Goal: Transaction & Acquisition: Purchase product/service

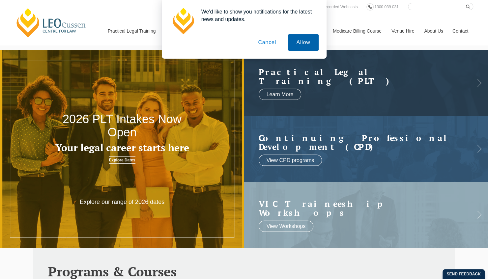
click at [302, 40] on button "Allow" at bounding box center [303, 42] width 30 height 16
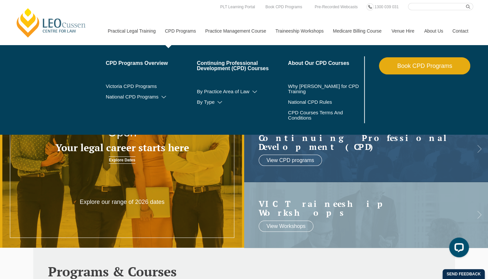
click at [182, 31] on link "CPD Programs" at bounding box center [180, 31] width 40 height 28
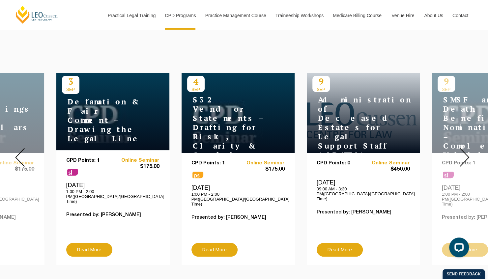
scroll to position [231, 0]
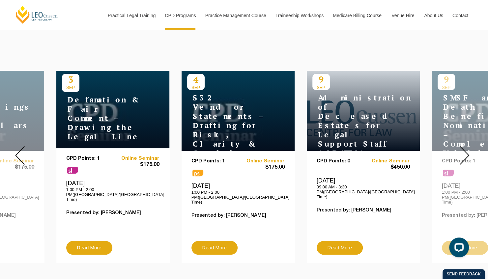
click at [465, 146] on img at bounding box center [465, 155] width 10 height 19
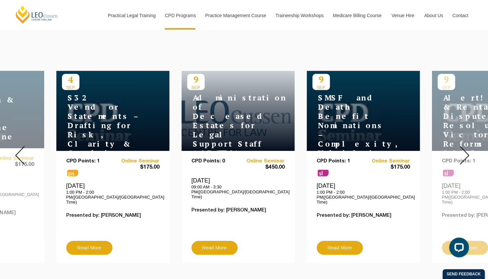
click at [465, 146] on img at bounding box center [465, 155] width 10 height 19
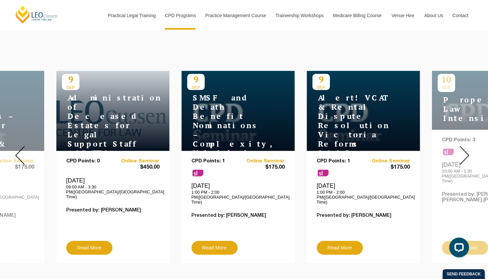
click at [465, 146] on img at bounding box center [465, 155] width 10 height 19
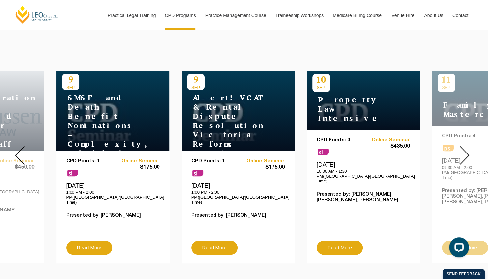
click at [466, 148] on img at bounding box center [465, 155] width 10 height 19
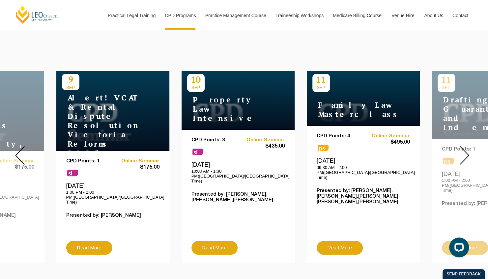
click at [466, 148] on img at bounding box center [465, 155] width 10 height 19
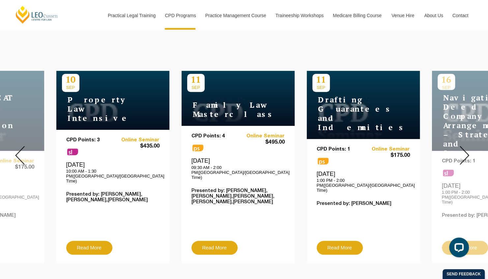
click at [466, 148] on img at bounding box center [465, 155] width 10 height 19
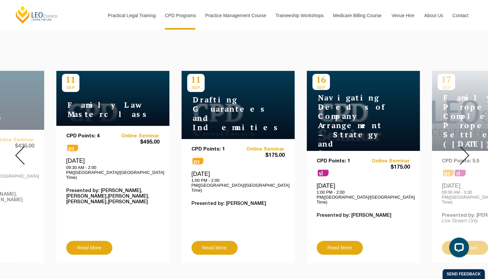
click at [466, 148] on img at bounding box center [465, 155] width 10 height 19
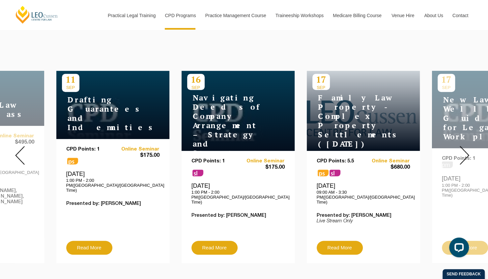
click at [466, 148] on img at bounding box center [465, 155] width 10 height 19
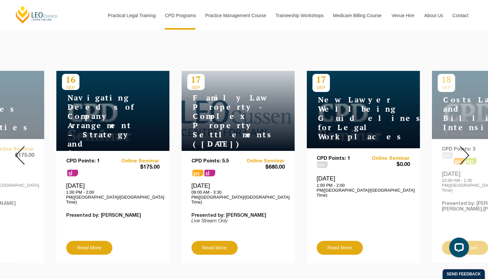
click at [23, 146] on img at bounding box center [20, 155] width 10 height 19
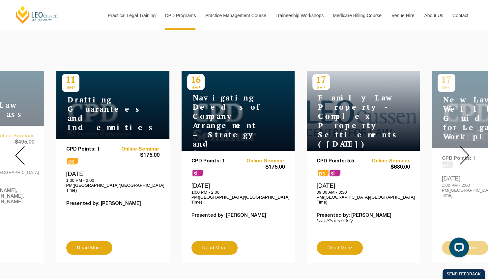
drag, startPoint x: 82, startPoint y: 117, endPoint x: 59, endPoint y: 248, distance: 132.3
click at [59, 248] on div "CPD Points: 1 ps Online Seminar $175.00 Thursday, 11 September 2025 1:00 PM - 2…" at bounding box center [112, 201] width 113 height 124
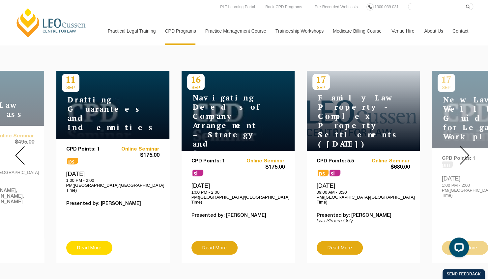
click at [101, 241] on link "Read More" at bounding box center [89, 248] width 46 height 14
click at [464, 150] on img at bounding box center [465, 155] width 10 height 19
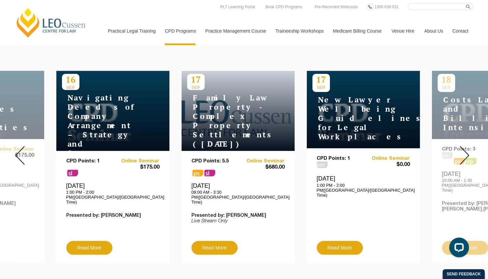
click at [464, 150] on img at bounding box center [465, 155] width 10 height 19
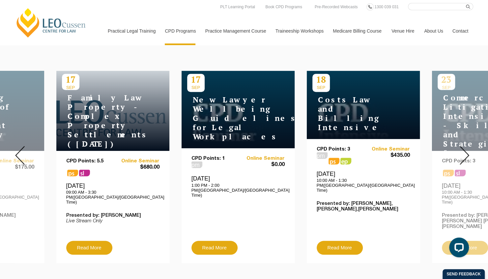
click at [464, 150] on img at bounding box center [465, 155] width 10 height 19
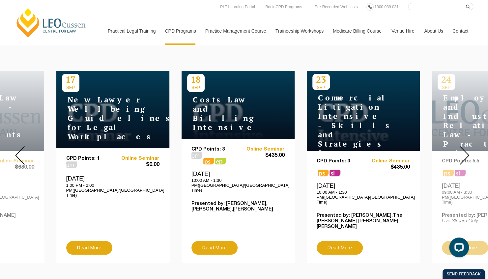
click at [86, 113] on h4 "New Lawyer Wellbeing Guidelines for Legal Workplaces" at bounding box center [103, 118] width 82 height 46
click at [464, 146] on img at bounding box center [465, 155] width 10 height 19
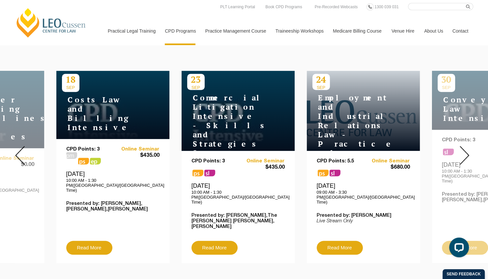
click at [464, 146] on img at bounding box center [465, 155] width 10 height 19
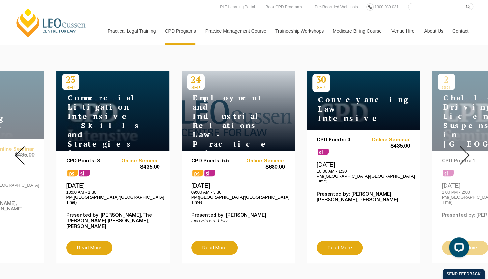
click at [464, 146] on img at bounding box center [465, 155] width 10 height 19
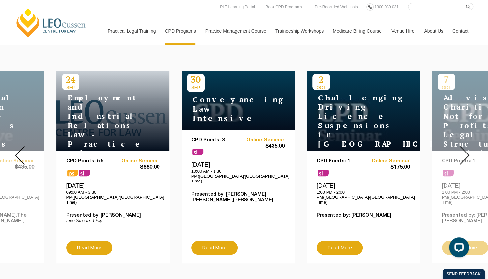
click at [464, 146] on img at bounding box center [465, 155] width 10 height 19
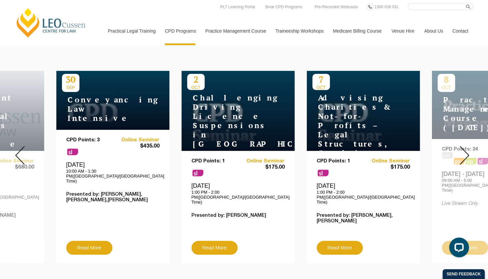
click at [464, 146] on img at bounding box center [465, 155] width 10 height 19
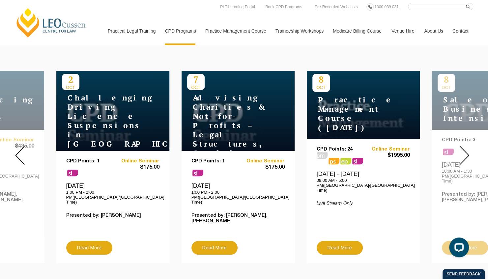
click at [464, 146] on img at bounding box center [465, 155] width 10 height 19
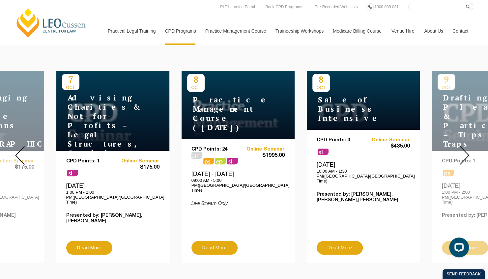
click at [464, 146] on img at bounding box center [465, 155] width 10 height 19
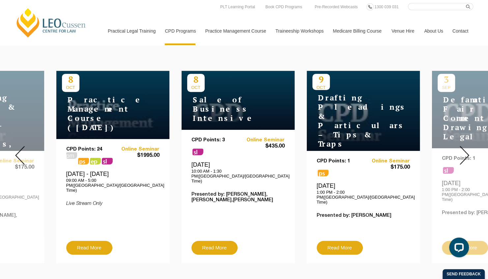
click at [464, 146] on img at bounding box center [465, 155] width 10 height 19
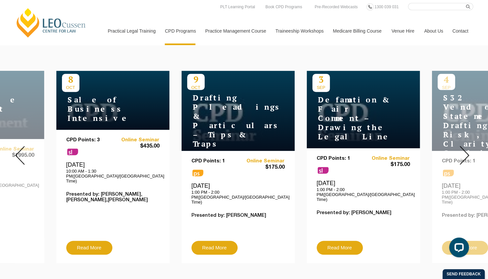
click at [464, 146] on img at bounding box center [465, 155] width 10 height 19
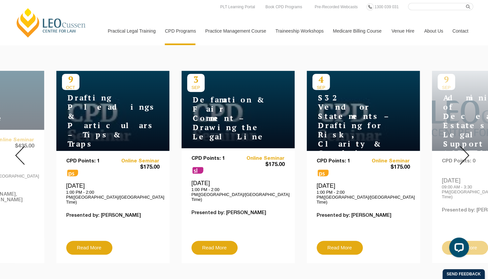
click at [464, 146] on img at bounding box center [465, 155] width 10 height 19
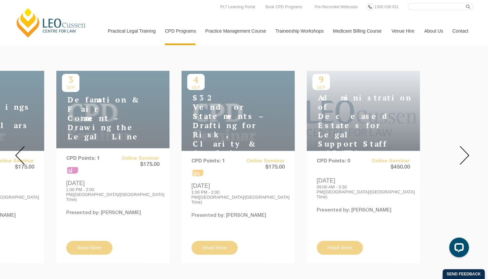
click at [464, 146] on img at bounding box center [465, 155] width 10 height 19
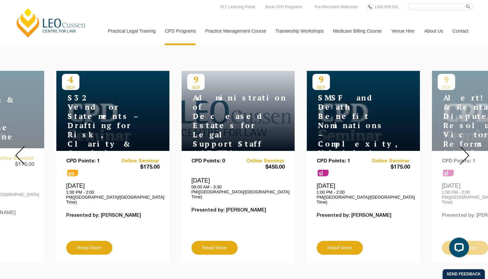
click at [464, 148] on img at bounding box center [465, 155] width 10 height 19
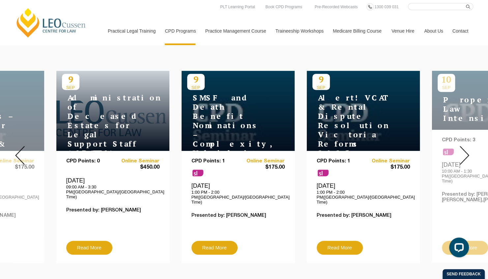
click at [464, 148] on img at bounding box center [465, 155] width 10 height 19
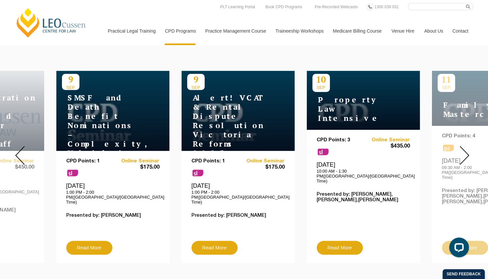
click at [468, 152] on img at bounding box center [465, 155] width 10 height 19
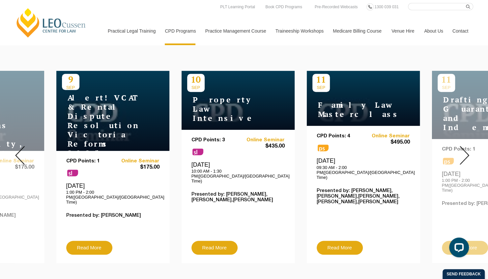
click at [468, 152] on img at bounding box center [465, 155] width 10 height 19
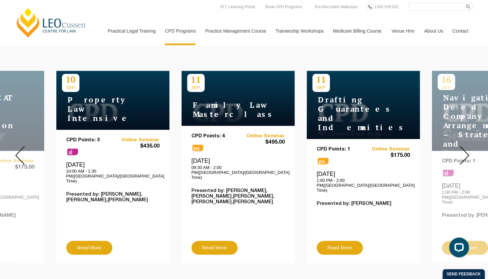
click at [468, 152] on img at bounding box center [465, 155] width 10 height 19
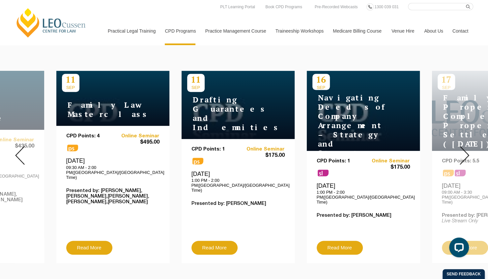
click at [468, 152] on img at bounding box center [465, 155] width 10 height 19
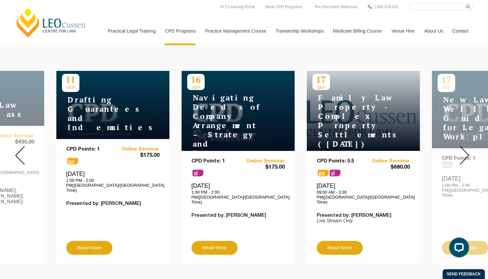
click at [468, 152] on img at bounding box center [465, 155] width 10 height 19
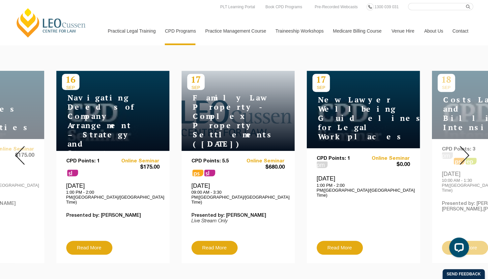
click at [468, 152] on img at bounding box center [465, 155] width 10 height 19
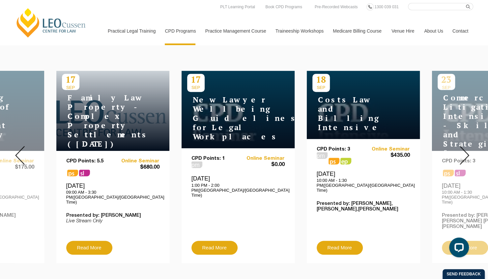
click at [468, 152] on img at bounding box center [465, 155] width 10 height 19
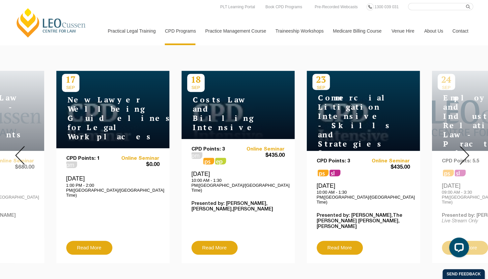
click at [468, 152] on img at bounding box center [465, 155] width 10 height 19
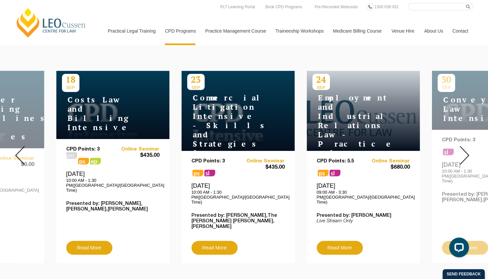
click at [468, 152] on img at bounding box center [465, 155] width 10 height 19
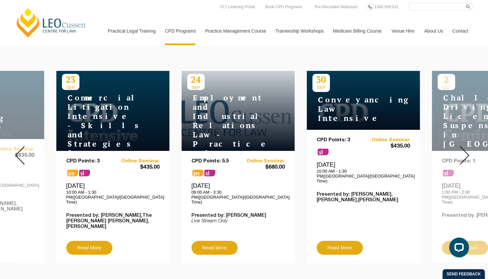
click at [468, 152] on img at bounding box center [465, 155] width 10 height 19
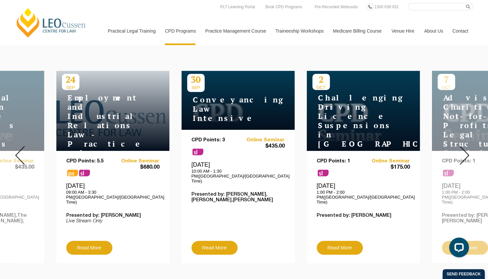
click at [468, 152] on img at bounding box center [465, 155] width 10 height 19
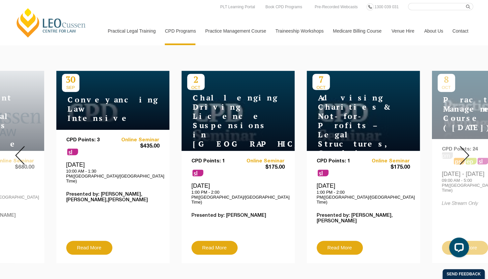
click at [468, 152] on img at bounding box center [465, 155] width 10 height 19
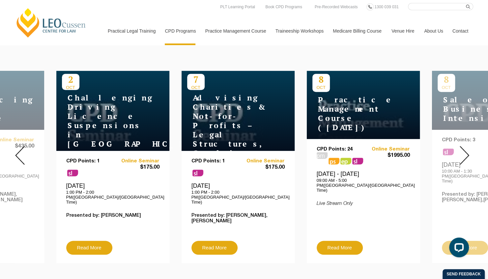
click at [468, 152] on img at bounding box center [465, 155] width 10 height 19
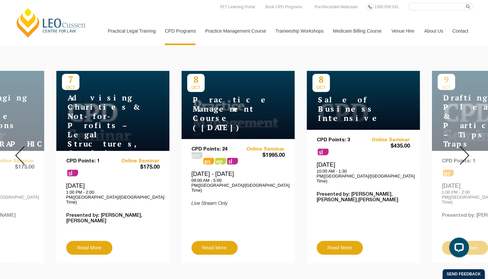
click at [468, 152] on img at bounding box center [465, 155] width 10 height 19
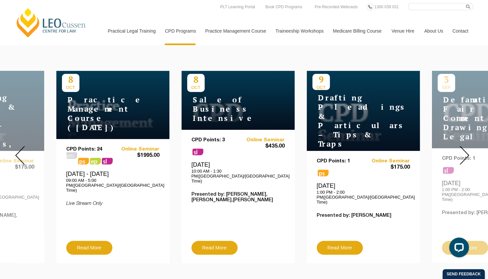
click at [468, 152] on img at bounding box center [465, 155] width 10 height 19
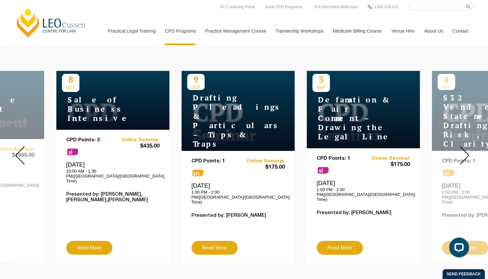
click at [468, 152] on img at bounding box center [465, 155] width 10 height 19
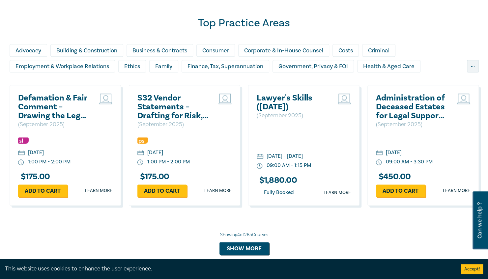
scroll to position [513, 0]
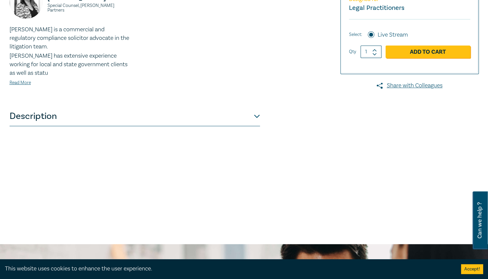
scroll to position [203, 0]
click at [257, 117] on button "Description" at bounding box center [135, 117] width 251 height 20
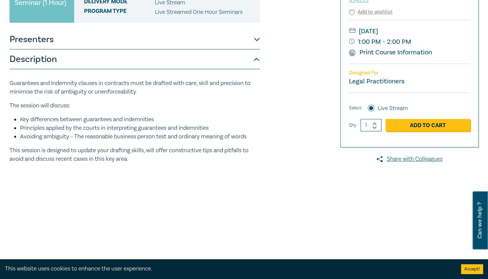
scroll to position [130, 0]
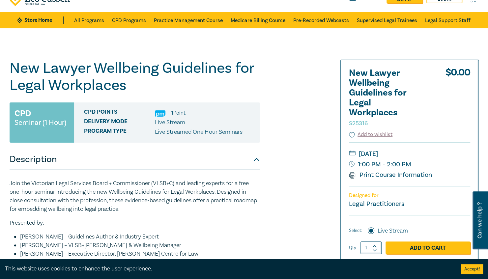
scroll to position [27, 0]
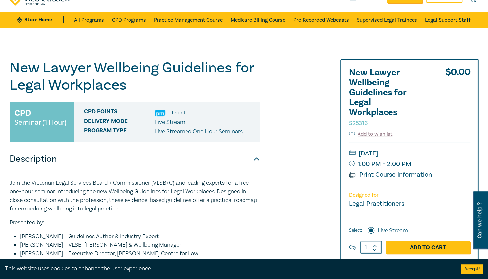
click at [283, 155] on div "New Lawyer Wellbeing Guidelines for Legal Workplaces S25316 CPD Seminar (1 Hour…" at bounding box center [165, 230] width 318 height 343
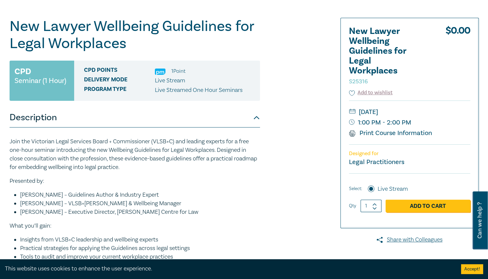
scroll to position [68, 0]
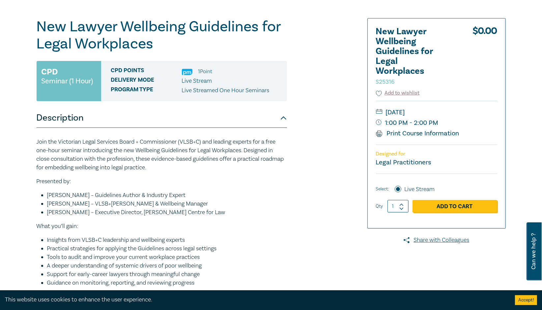
drag, startPoint x: 463, startPoint y: 2, endPoint x: 272, endPoint y: 162, distance: 249.0
click at [272, 162] on p "Join the Victorian Legal Services Board + Commissioner (VLSB+C) and leading exp…" at bounding box center [162, 155] width 251 height 34
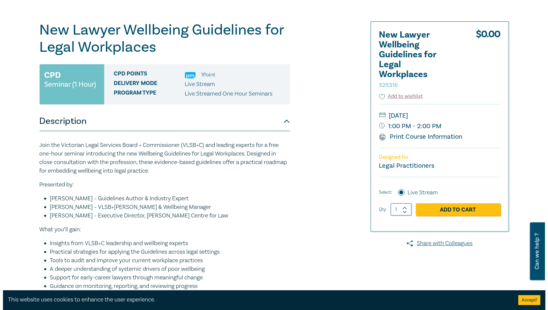
scroll to position [65, 0]
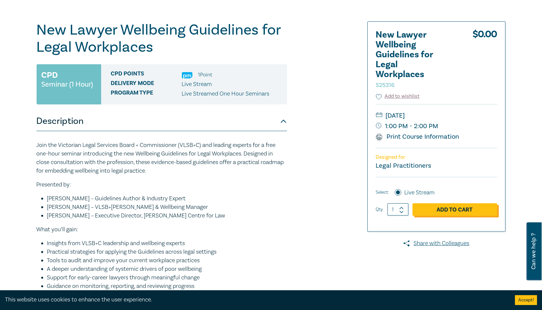
click at [456, 214] on link "Add to Cart" at bounding box center [455, 209] width 85 height 13
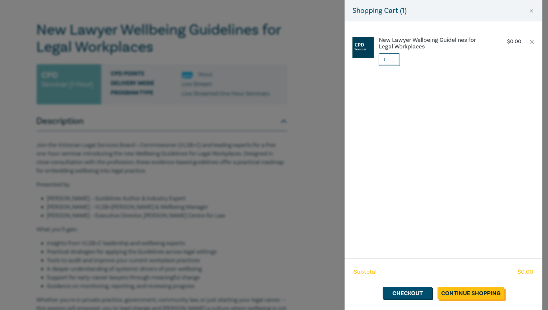
click at [487, 279] on link "Continue Shopping" at bounding box center [470, 293] width 67 height 13
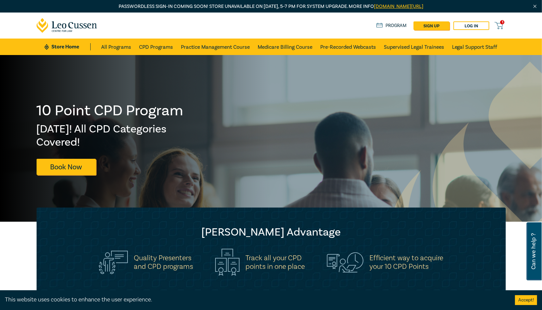
click at [488, 26] on icon at bounding box center [499, 25] width 8 height 8
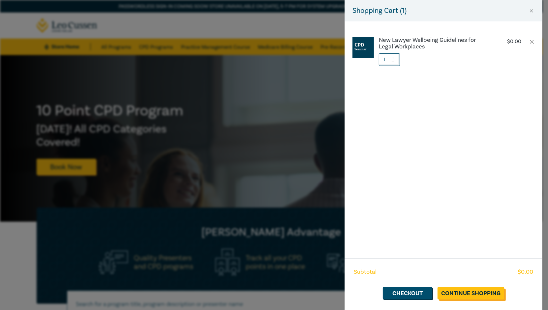
click at [461, 279] on link "Continue Shopping" at bounding box center [470, 293] width 67 height 13
